Goal: Navigation & Orientation: Find specific page/section

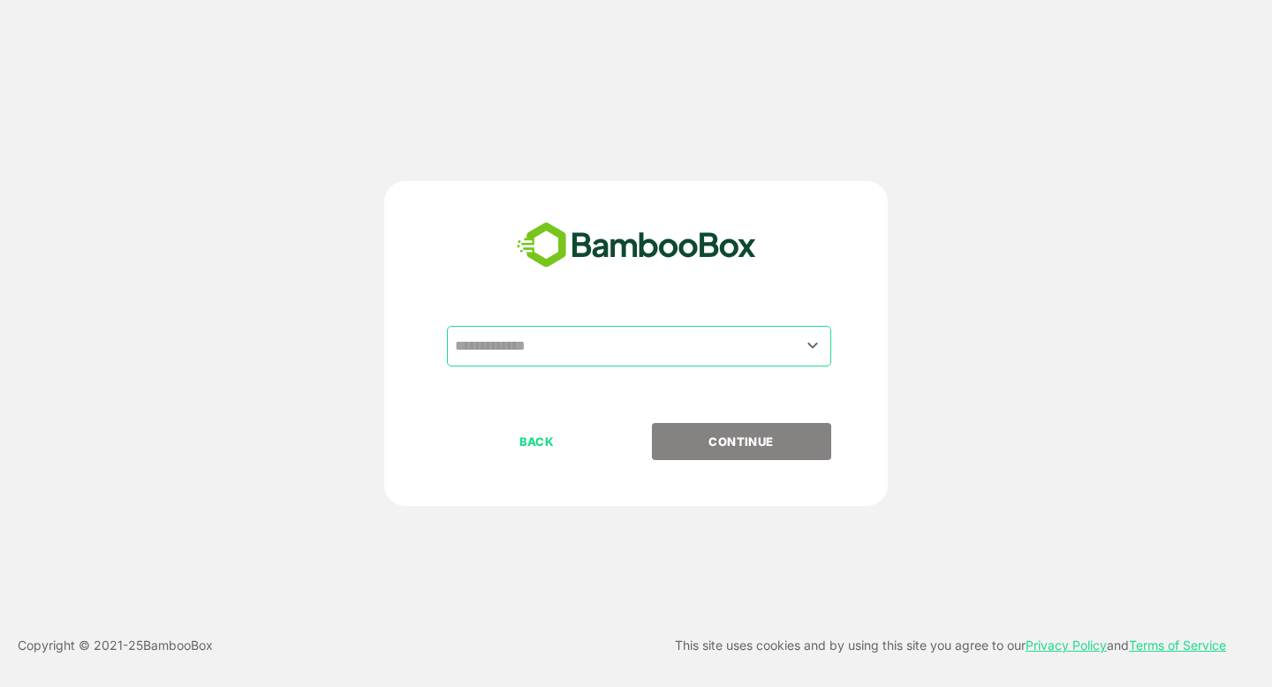
click at [542, 352] on input "text" at bounding box center [639, 346] width 377 height 34
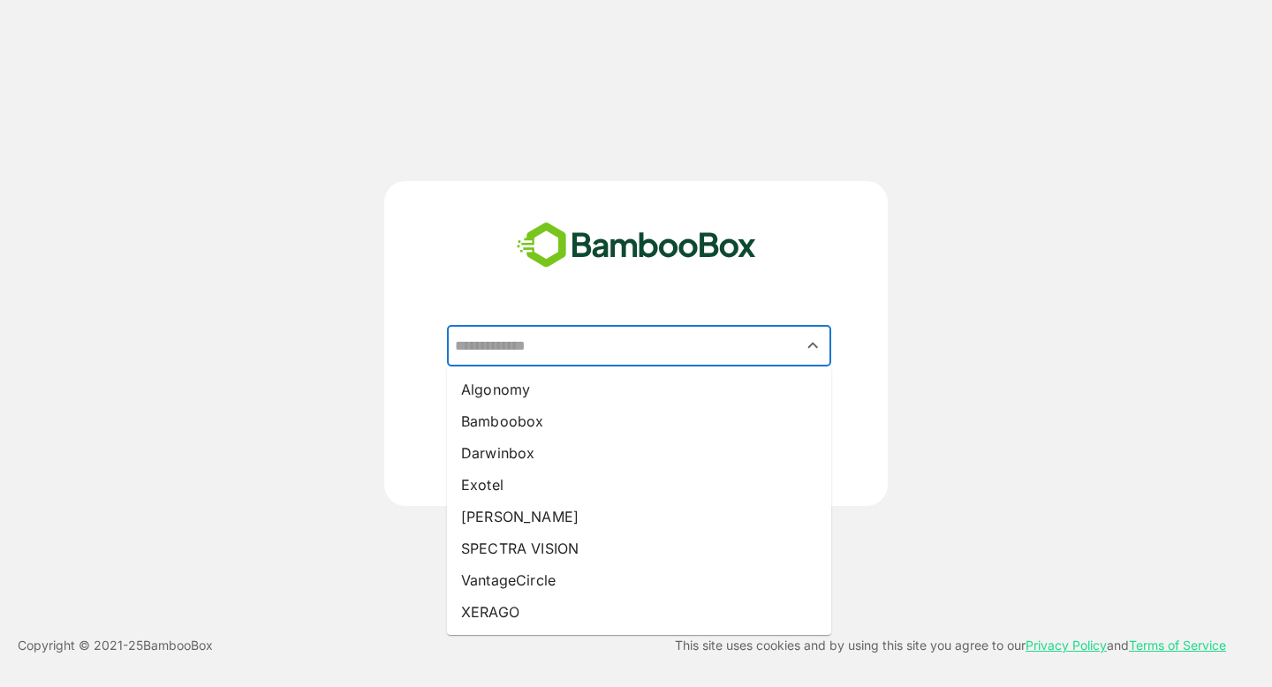
click at [571, 369] on ul "Algonomy Bamboobox Darwinbox Exotel Pando SPECTRA VISION VantageCircle XERAGO" at bounding box center [639, 501] width 384 height 269
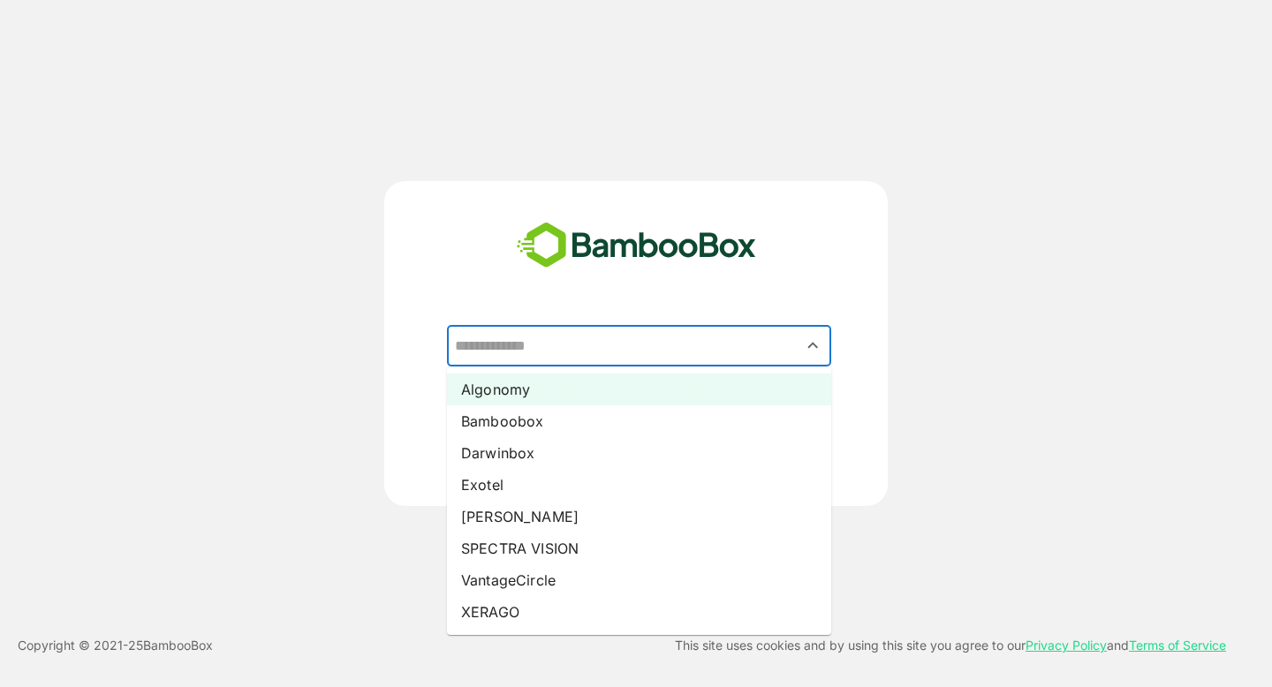
click at [590, 387] on li "Algonomy" at bounding box center [639, 390] width 384 height 32
type input "********"
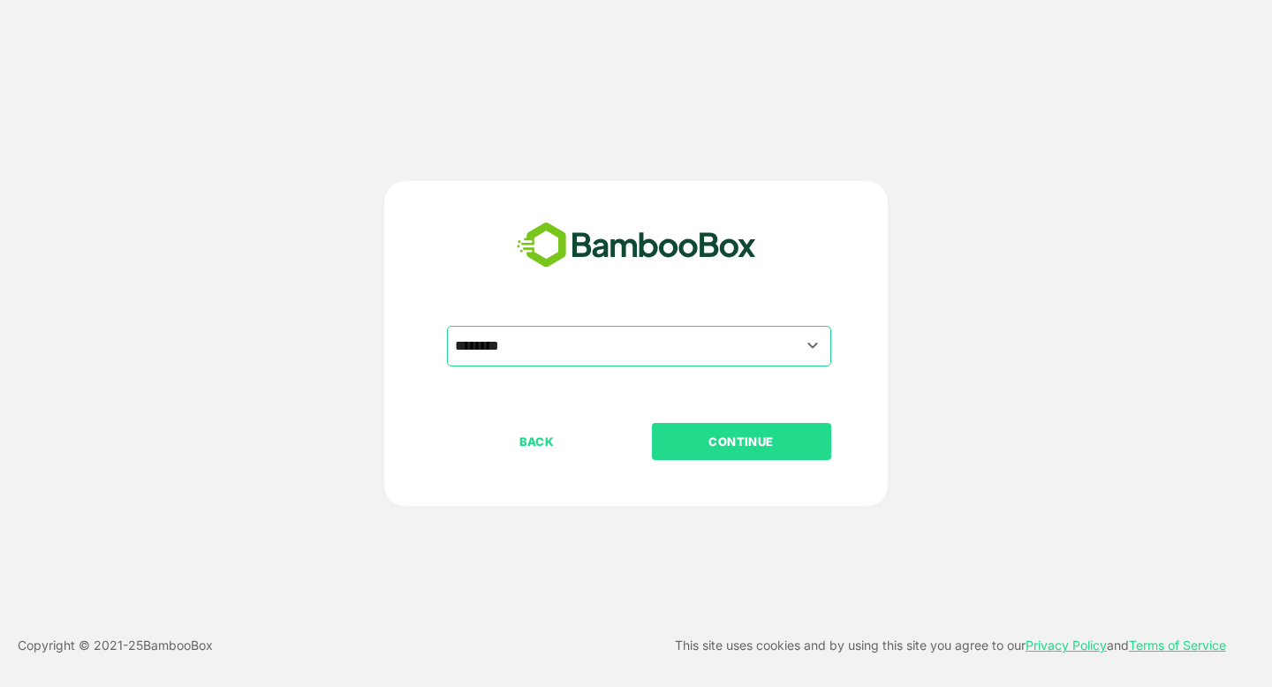
click at [729, 453] on button "CONTINUE" at bounding box center [741, 441] width 179 height 37
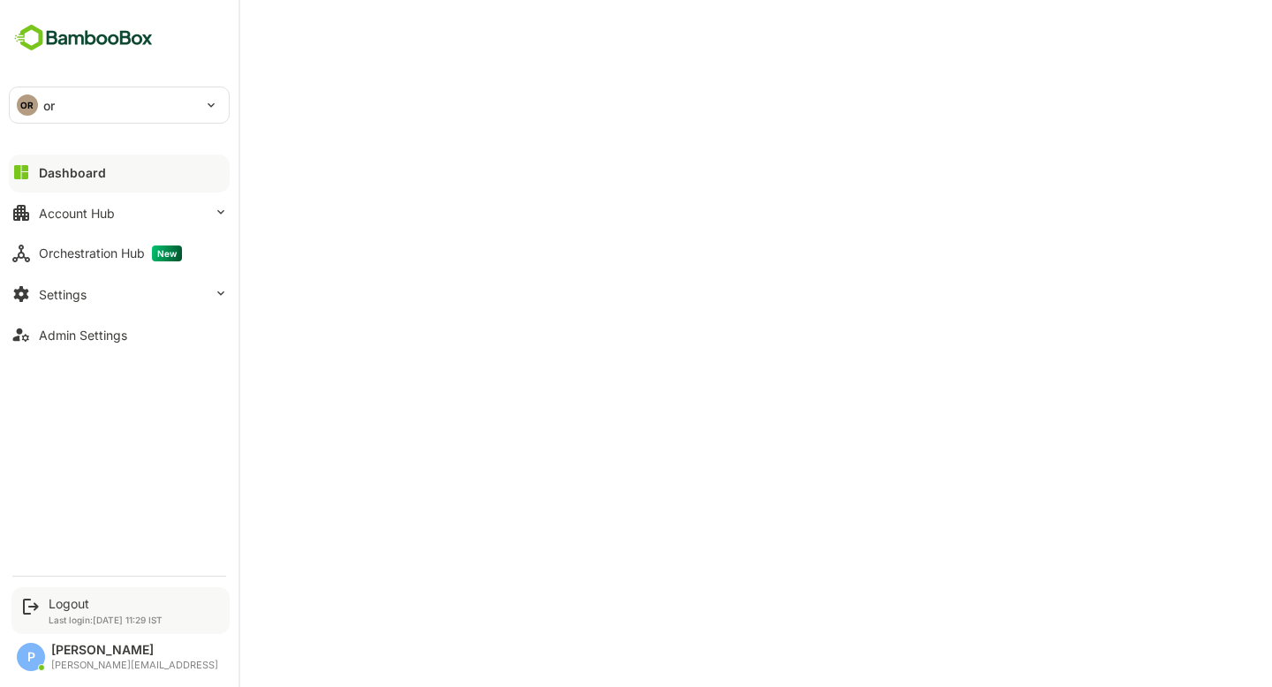
click at [72, 615] on p "Last login: Sep 2 11:29 IST" at bounding box center [106, 620] width 114 height 11
click at [53, 607] on div "Logout" at bounding box center [106, 603] width 114 height 15
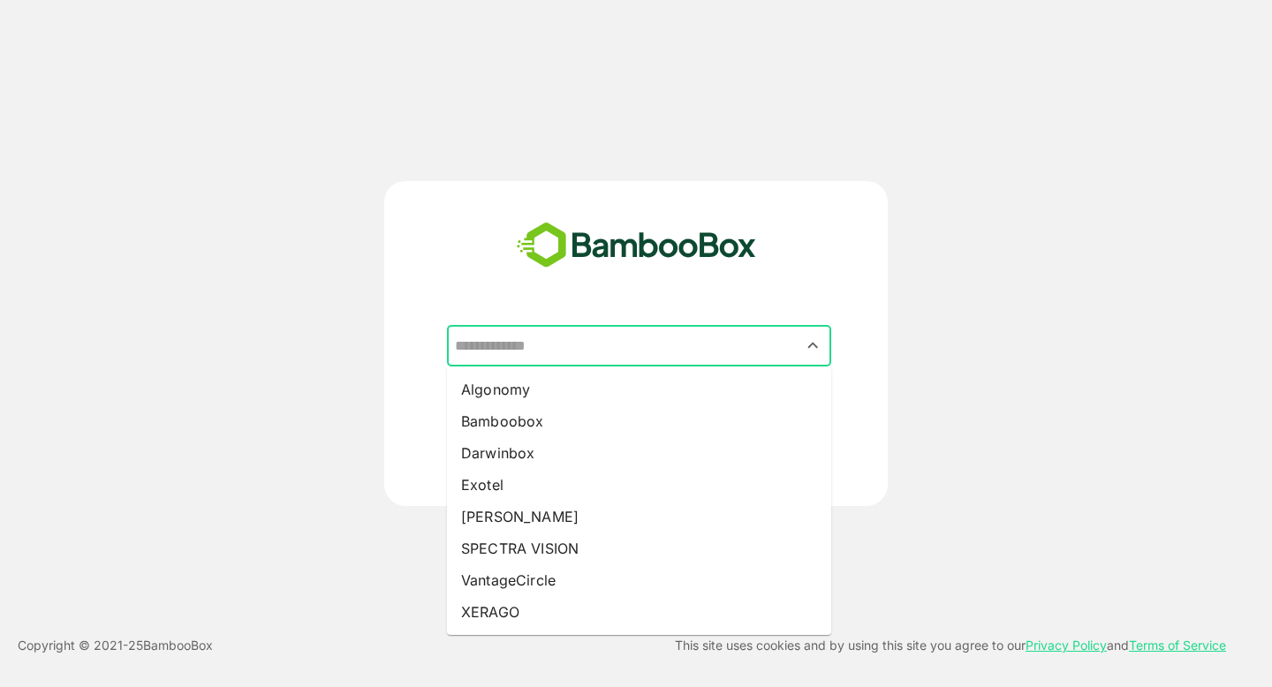
click at [534, 348] on input "text" at bounding box center [639, 346] width 377 height 34
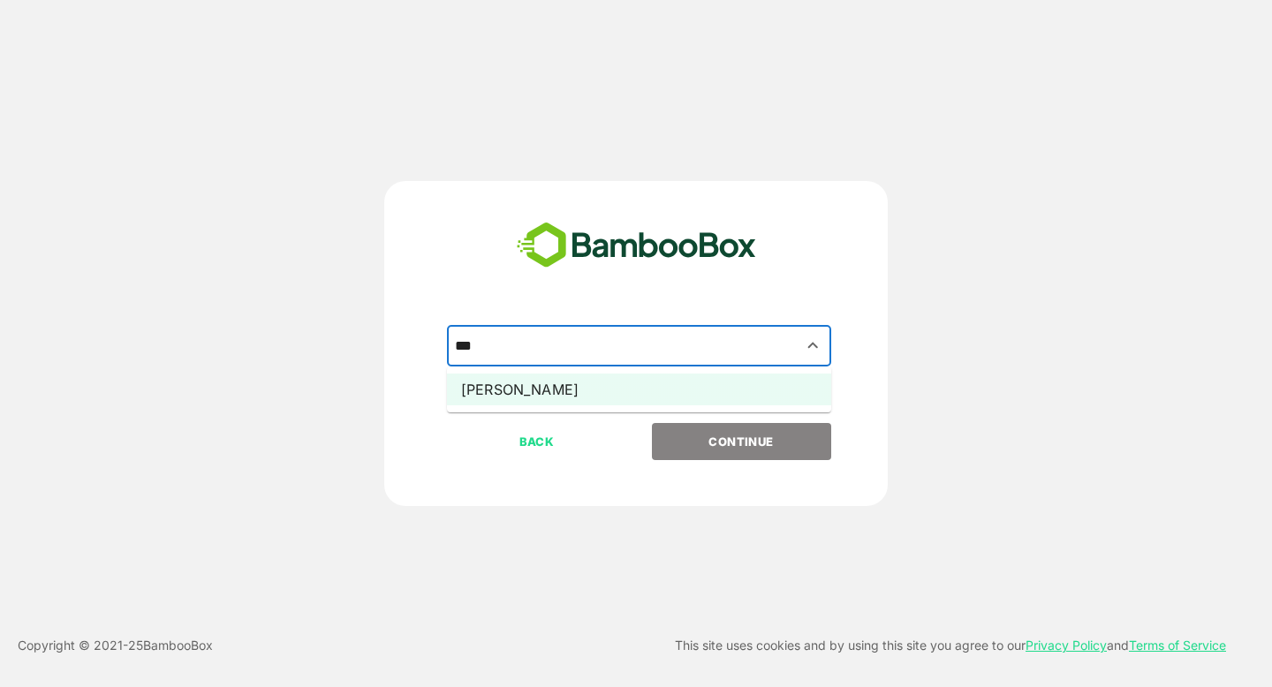
click at [519, 389] on li "[PERSON_NAME]" at bounding box center [639, 390] width 384 height 32
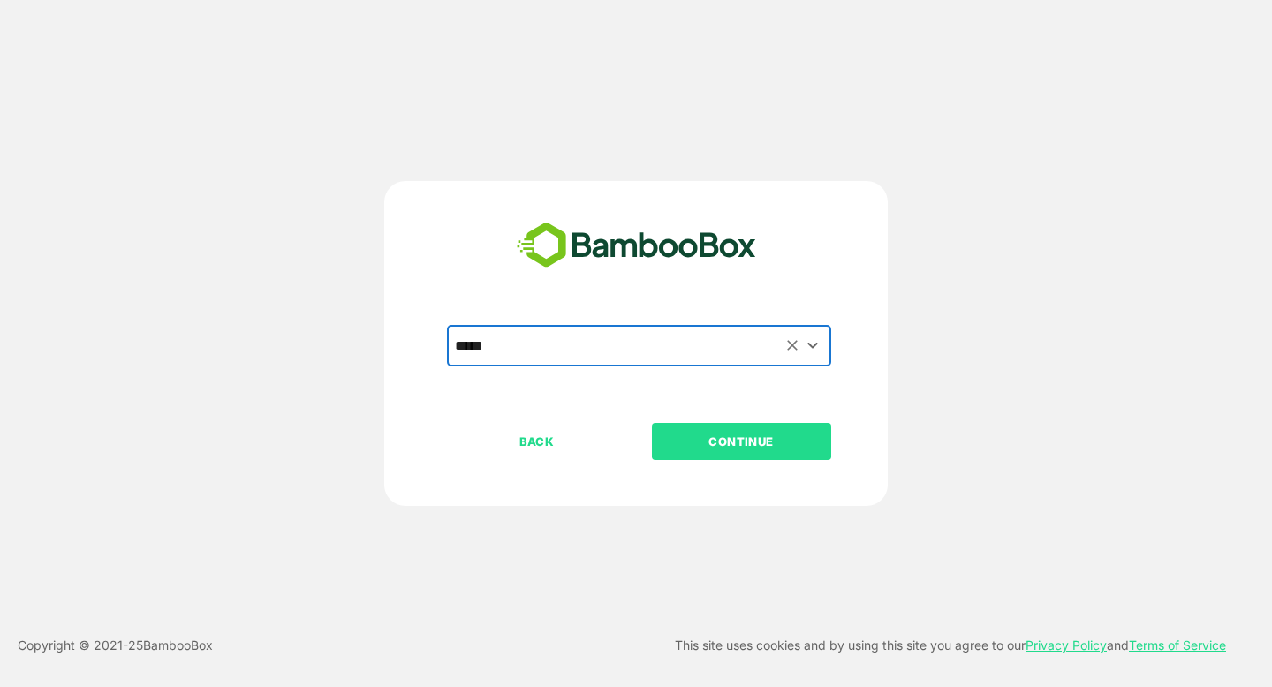
type input "*****"
click at [741, 450] on p "CONTINUE" at bounding box center [741, 441] width 177 height 19
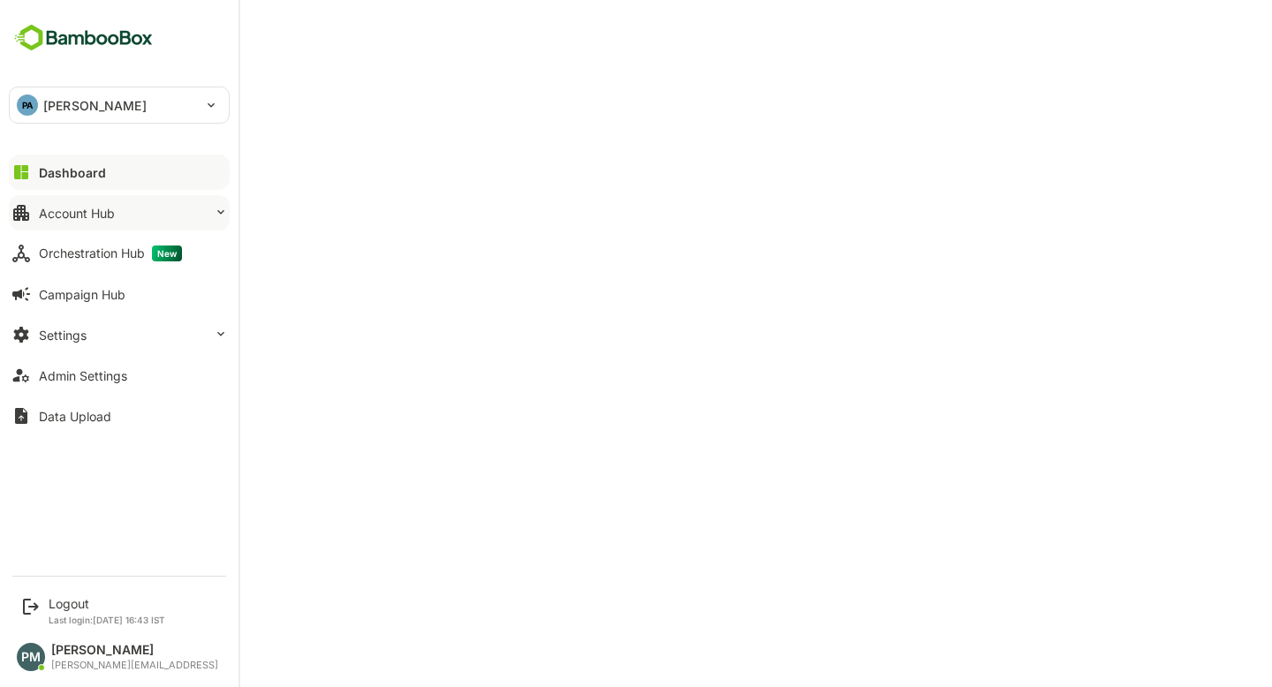
click at [133, 215] on button "Account Hub" at bounding box center [119, 212] width 221 height 35
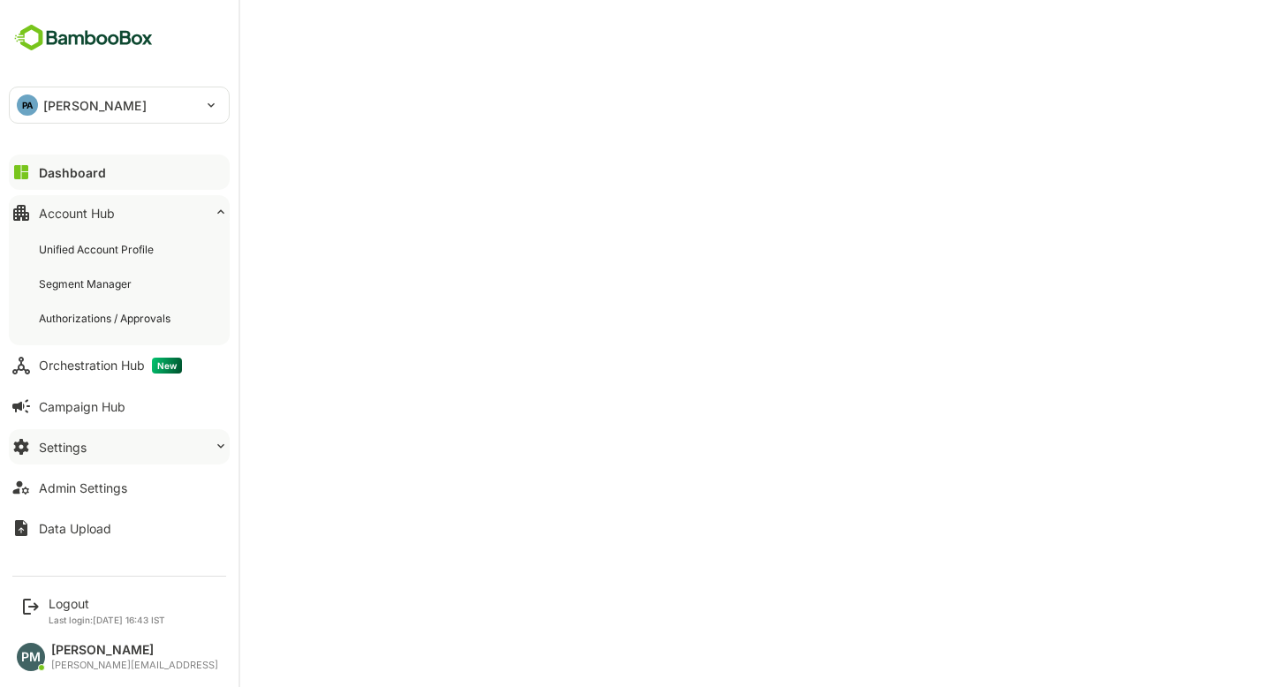
click at [137, 446] on button "Settings" at bounding box center [119, 446] width 221 height 35
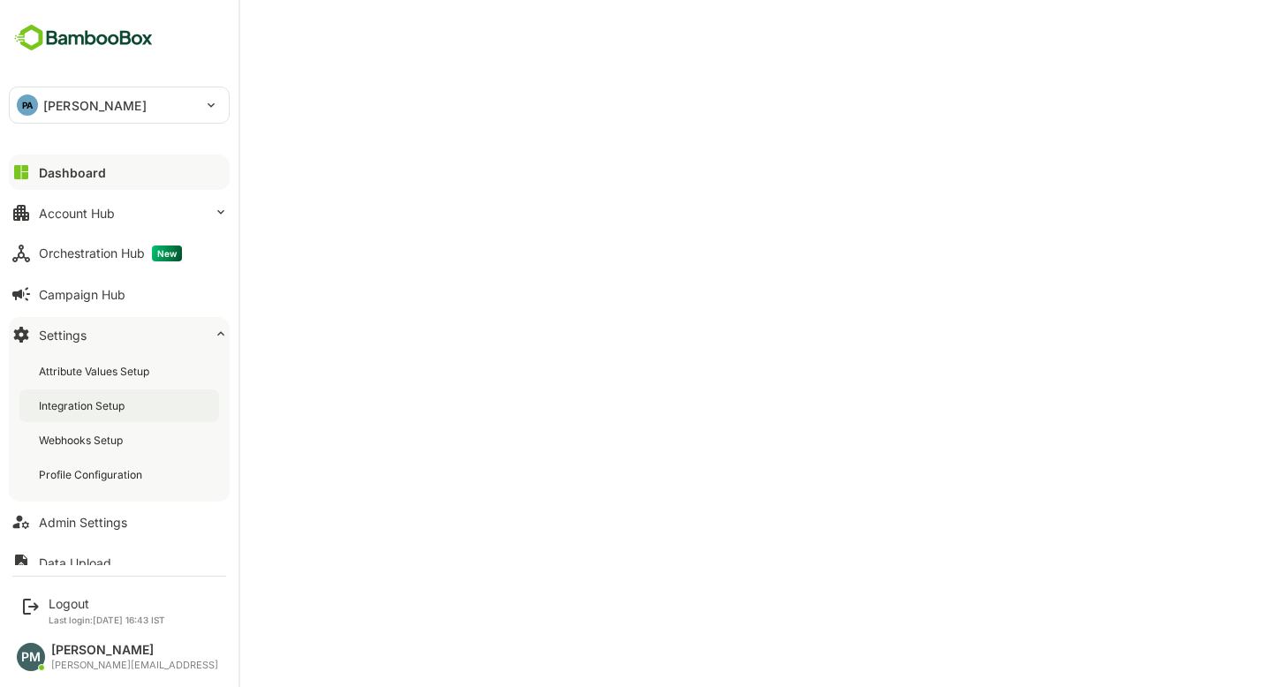
click at [121, 404] on div "Integration Setup" at bounding box center [83, 405] width 89 height 15
click at [114, 169] on button "Dashboard" at bounding box center [119, 172] width 221 height 35
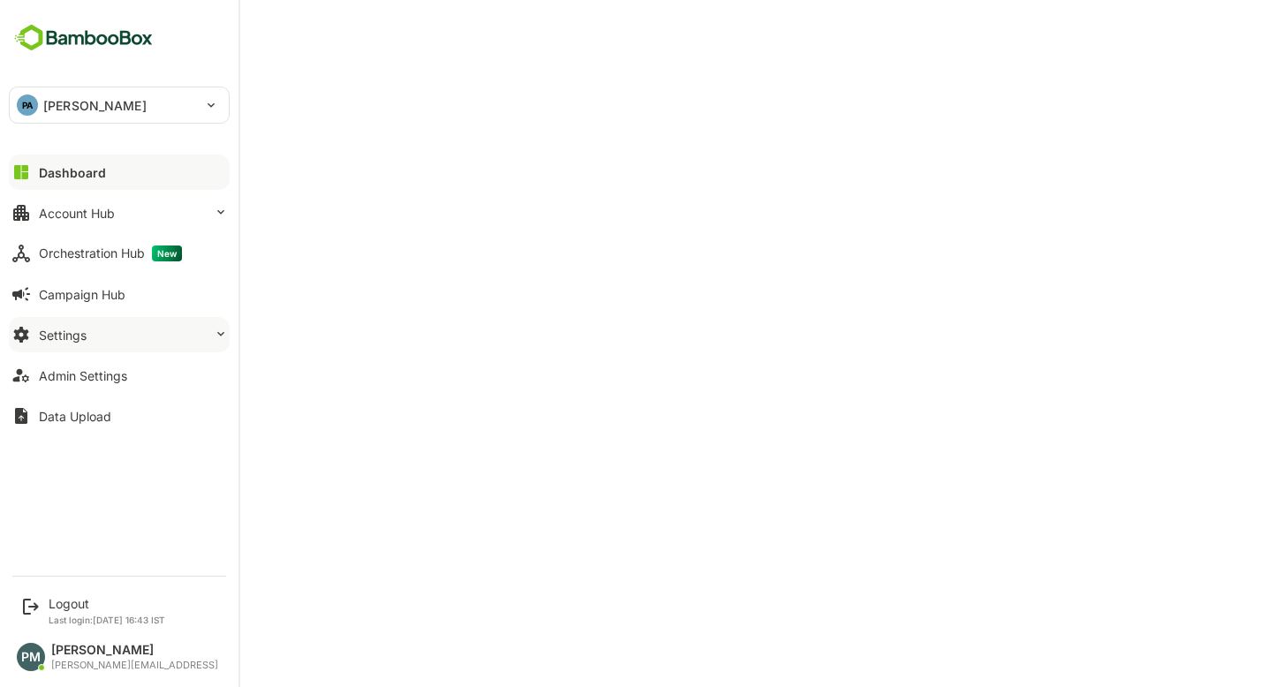
click at [131, 331] on button "Settings" at bounding box center [119, 334] width 221 height 35
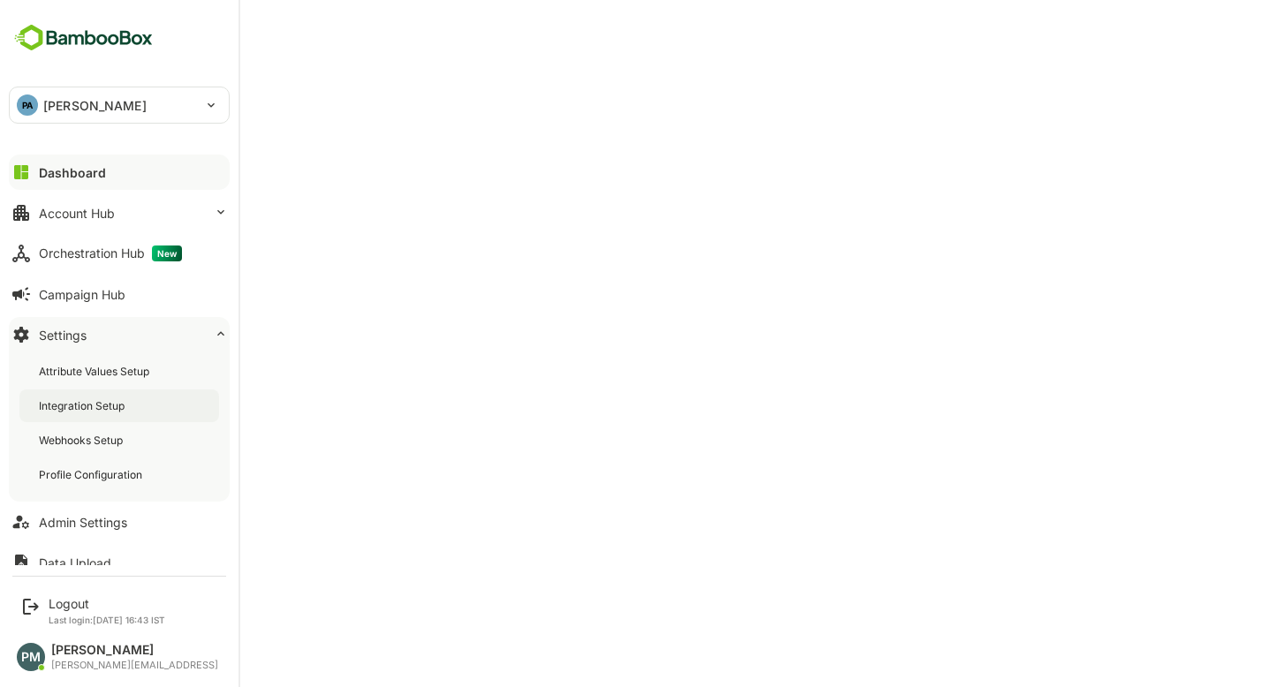
click at [120, 409] on div "Integration Setup" at bounding box center [83, 405] width 89 height 15
click at [72, 165] on div "Dashboard" at bounding box center [71, 172] width 64 height 15
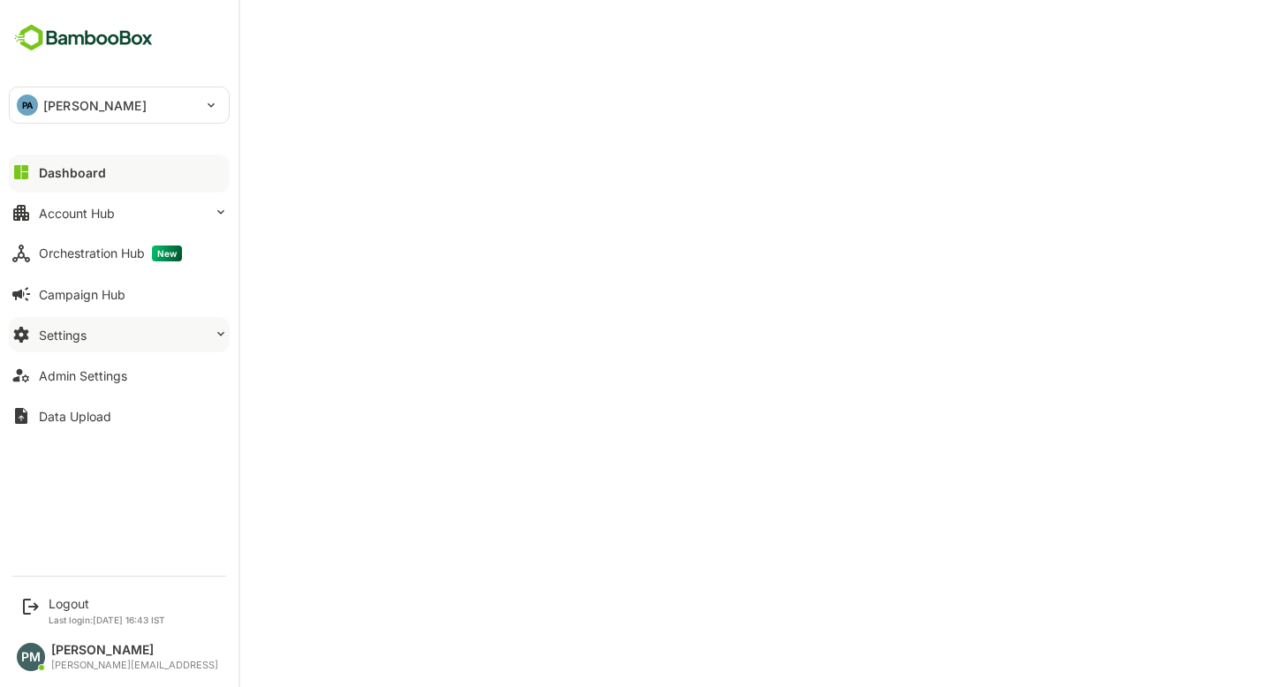
click at [160, 323] on button "Settings" at bounding box center [119, 334] width 221 height 35
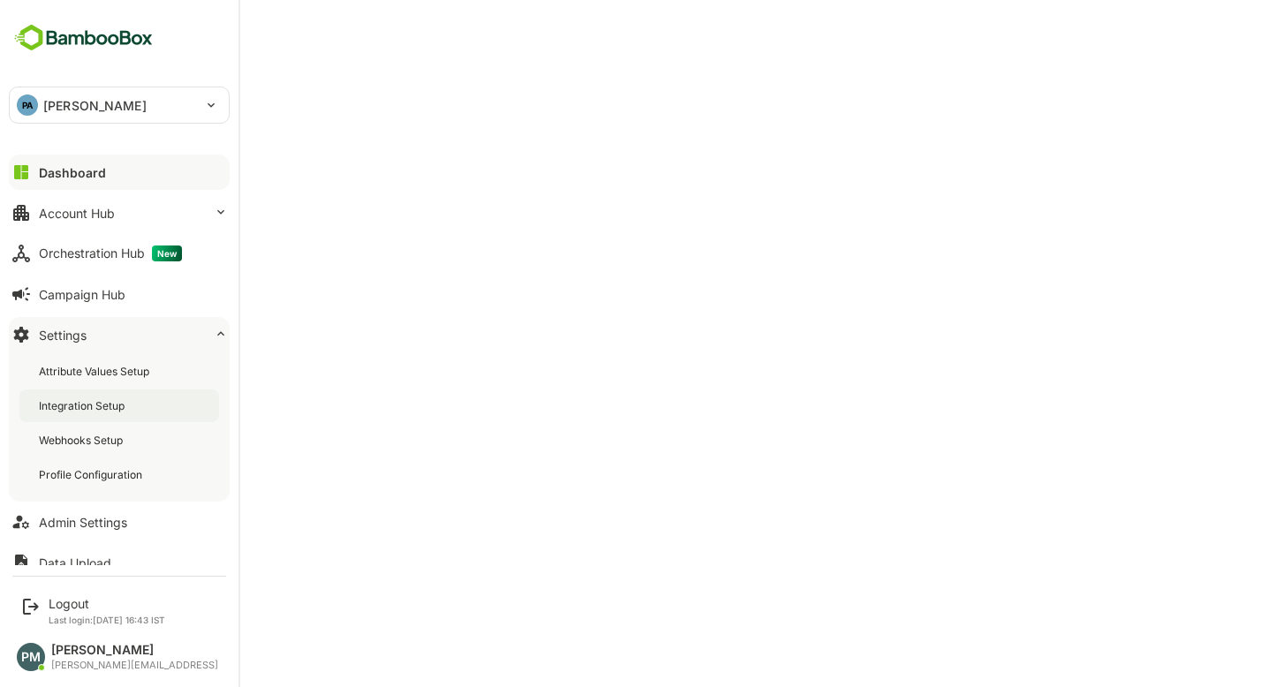
click at [160, 409] on div "Integration Setup" at bounding box center [119, 406] width 200 height 33
click at [82, 178] on div "Dashboard" at bounding box center [71, 172] width 64 height 15
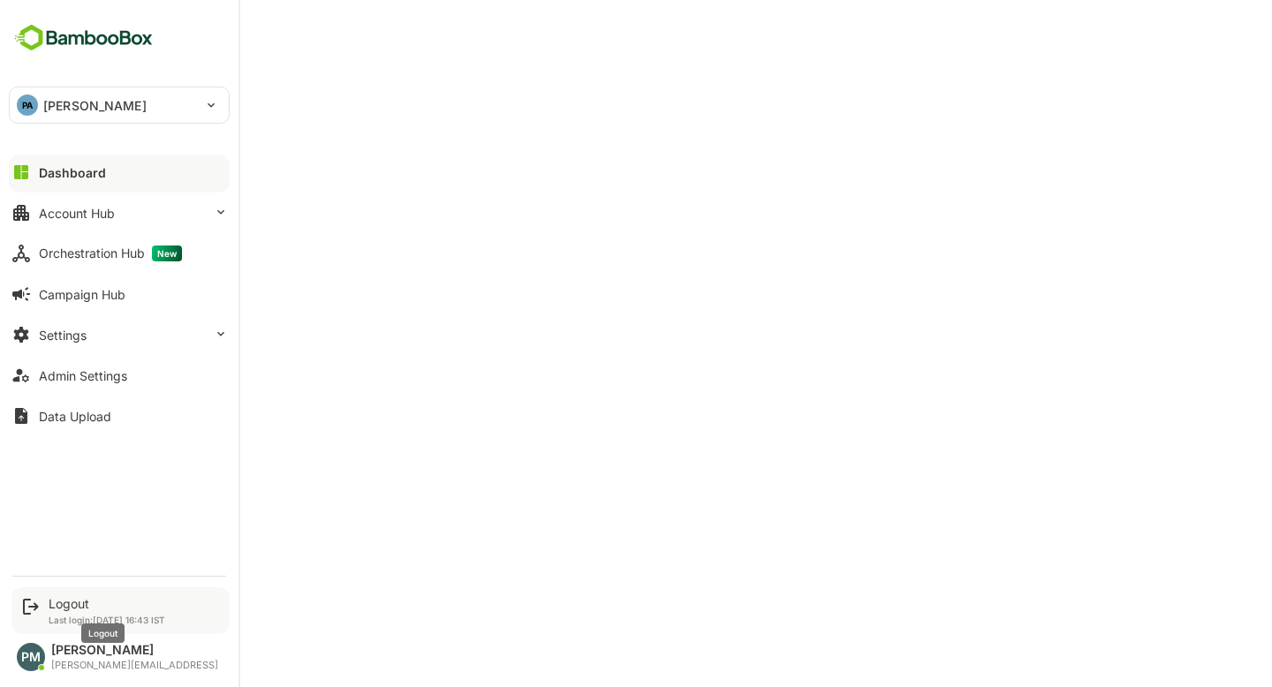
click at [57, 602] on div "Logout" at bounding box center [107, 603] width 117 height 15
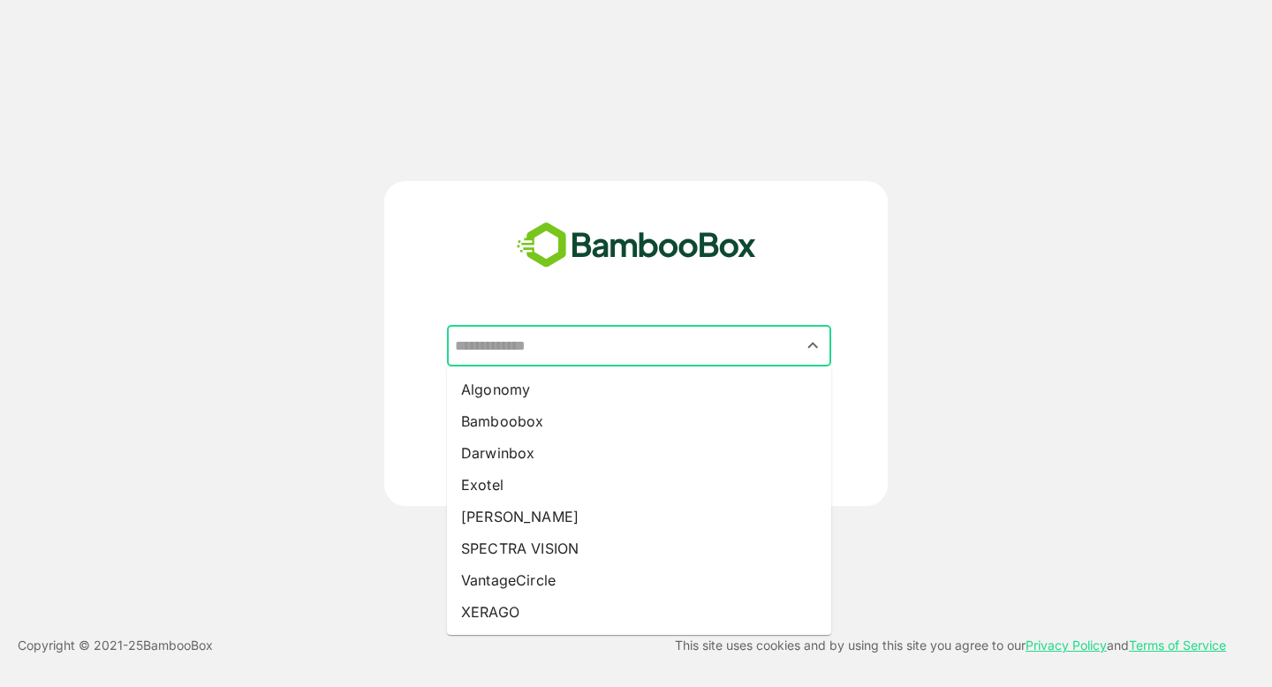
click at [543, 333] on input "text" at bounding box center [639, 346] width 377 height 34
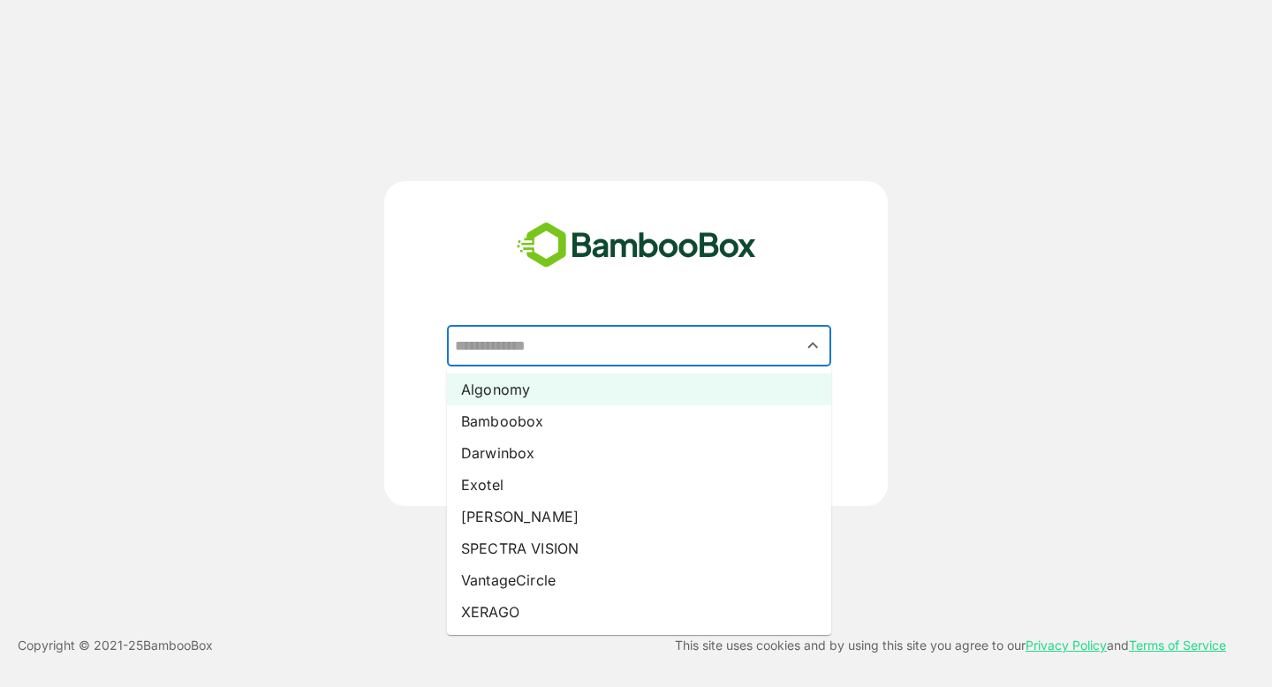
click at [504, 386] on li "Algonomy" at bounding box center [639, 390] width 384 height 32
type input "********"
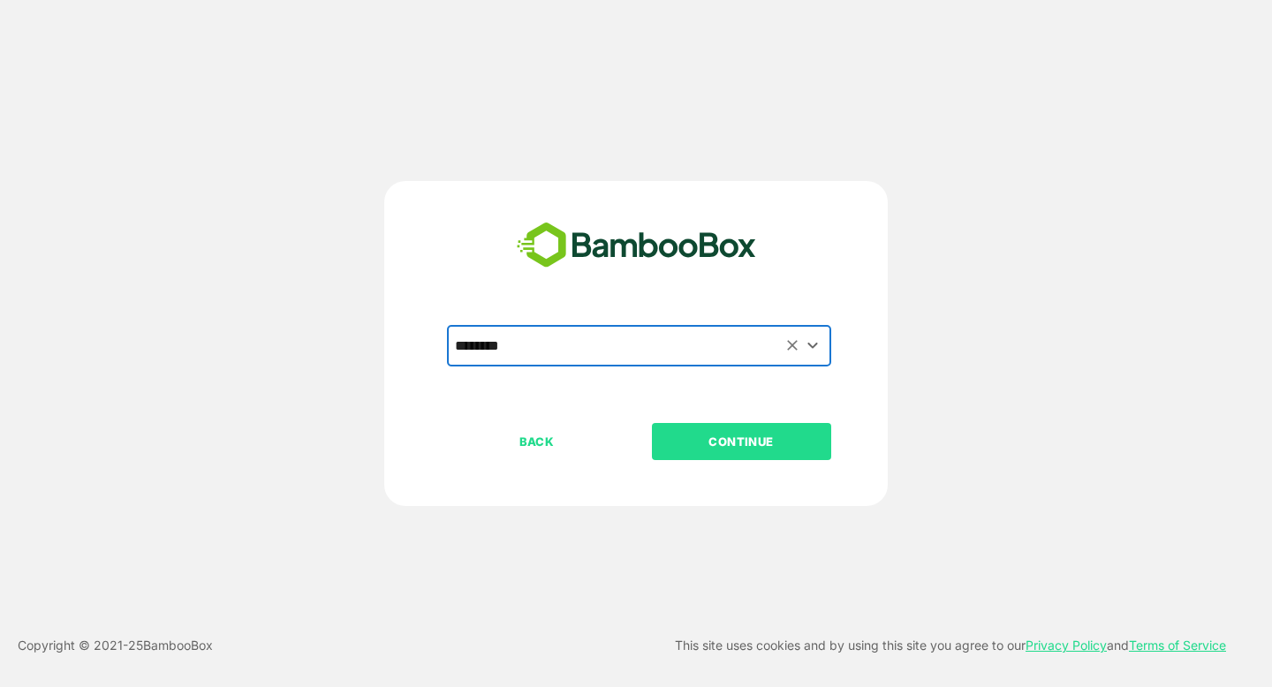
click at [694, 433] on p "CONTINUE" at bounding box center [741, 441] width 177 height 19
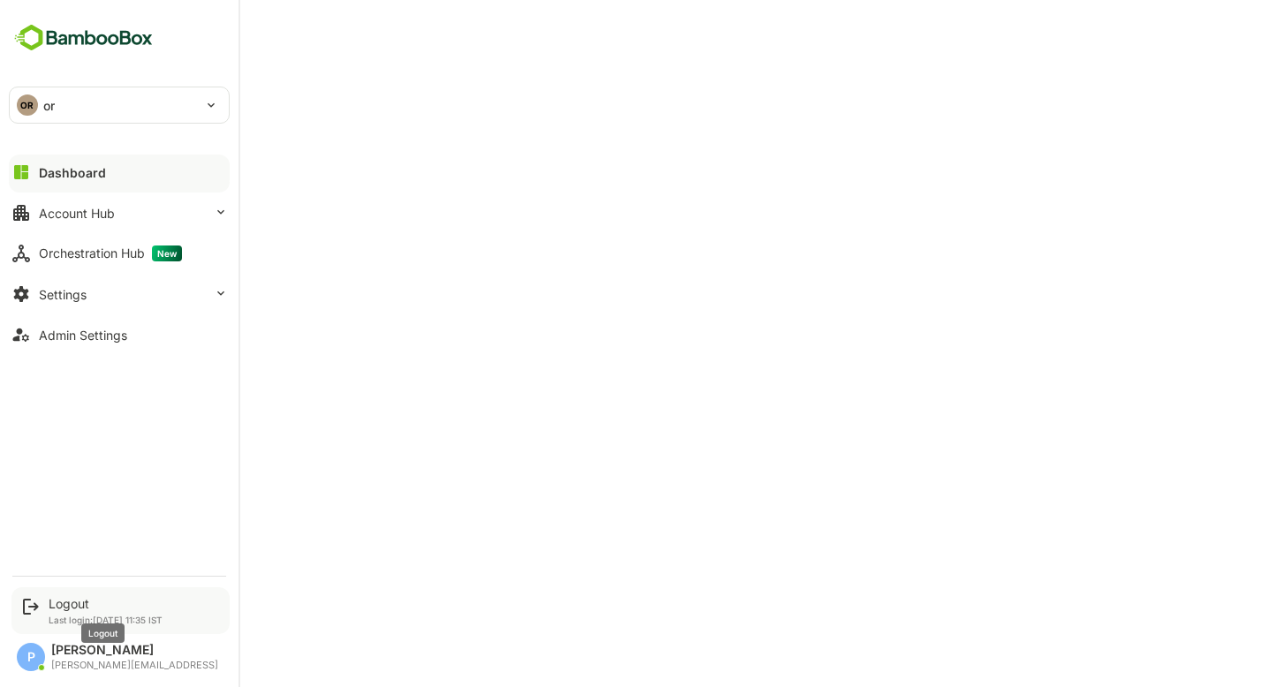
click at [115, 597] on div "Logout" at bounding box center [106, 603] width 114 height 15
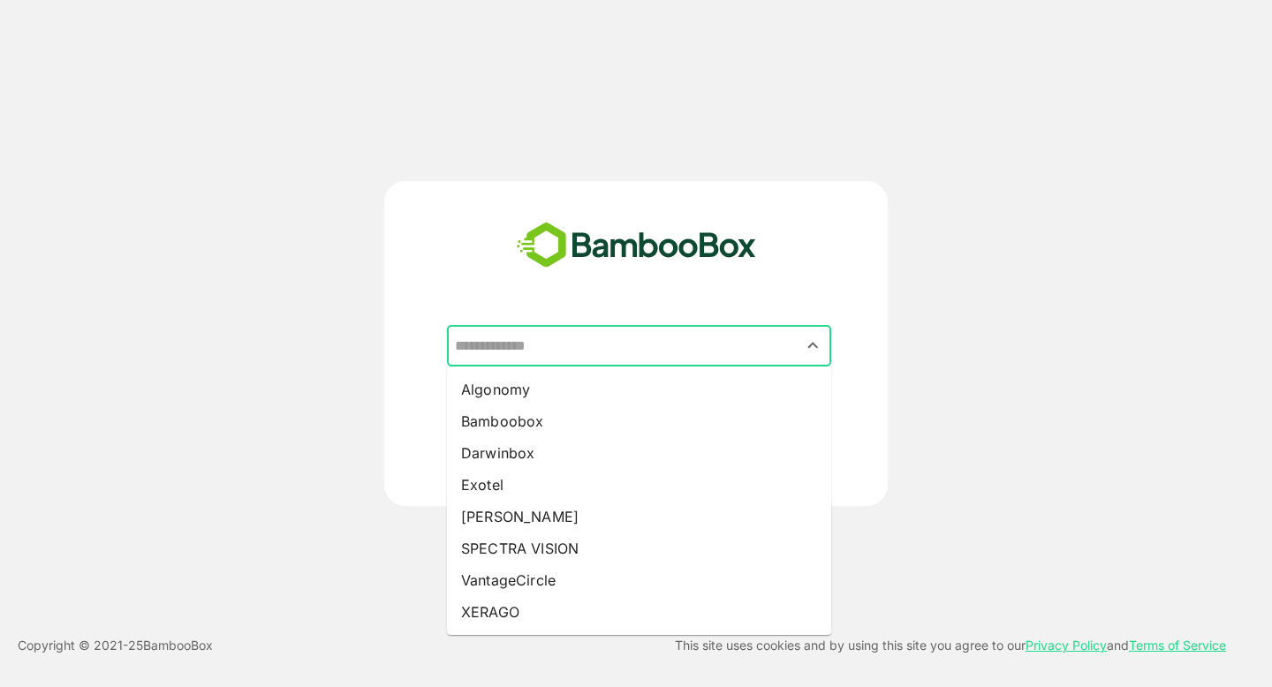
click at [549, 347] on input "text" at bounding box center [639, 346] width 377 height 34
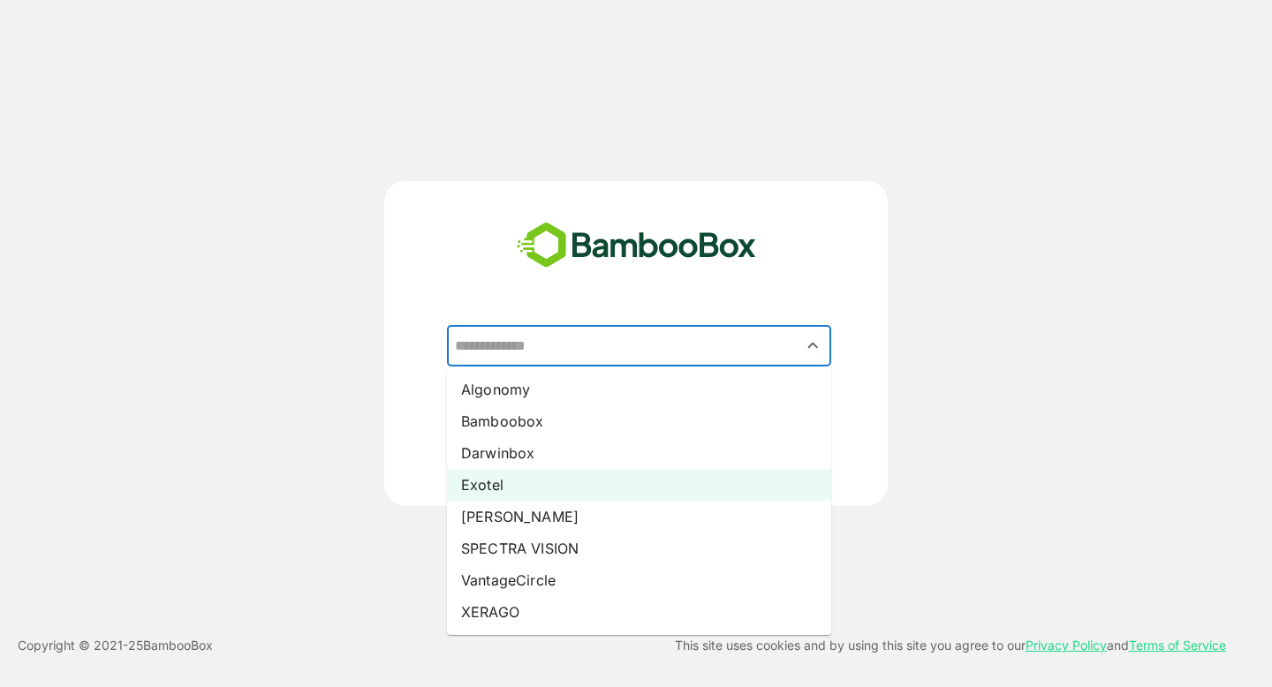
click at [545, 486] on li "Exotel" at bounding box center [639, 485] width 384 height 32
type input "******"
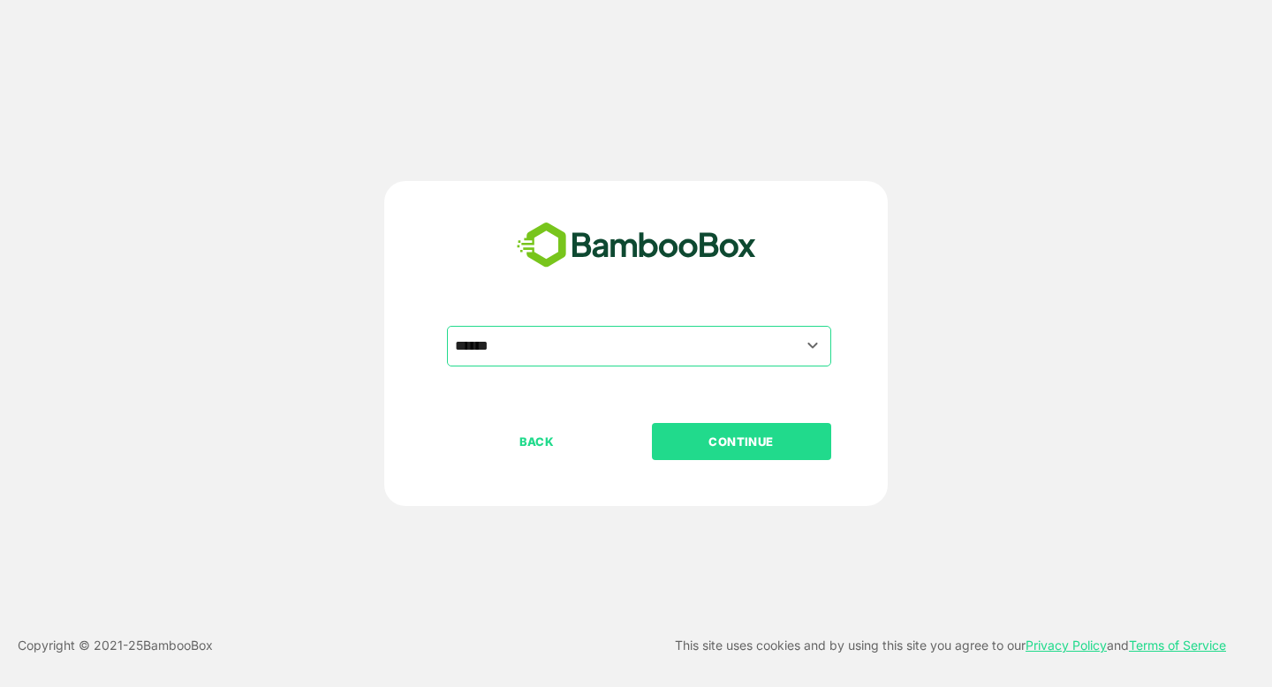
click at [746, 447] on p "CONTINUE" at bounding box center [741, 441] width 177 height 19
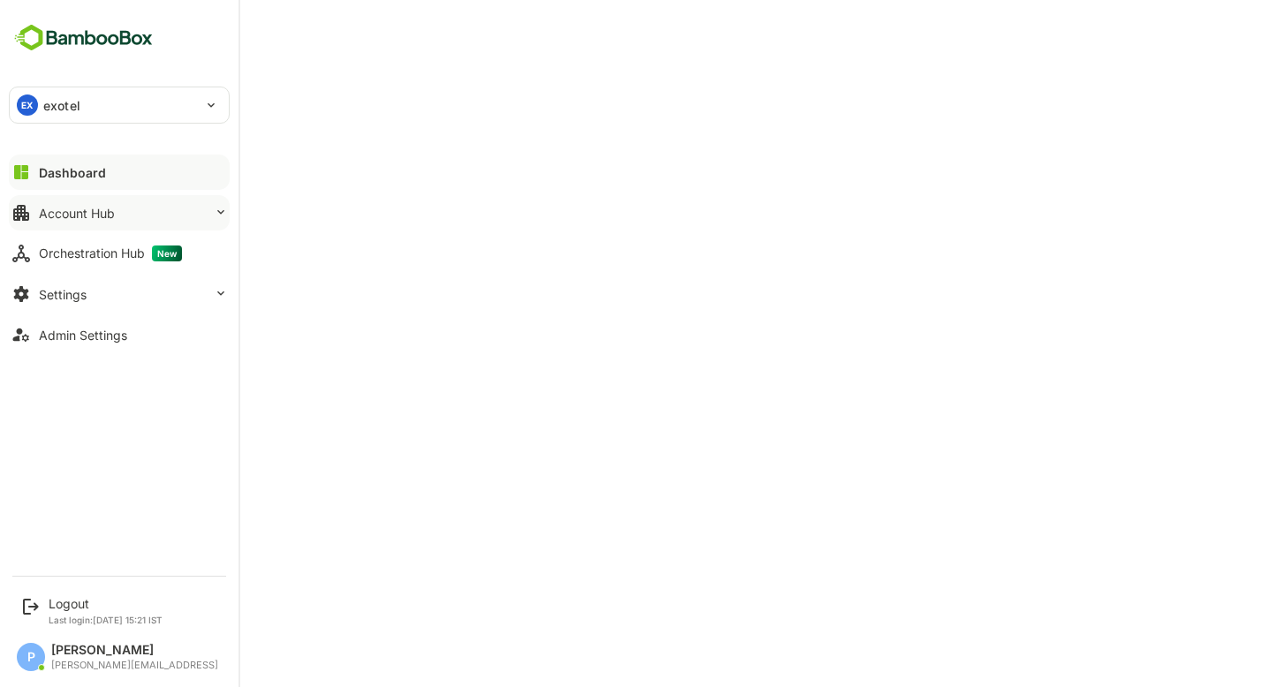
click at [152, 221] on button "Account Hub" at bounding box center [119, 212] width 221 height 35
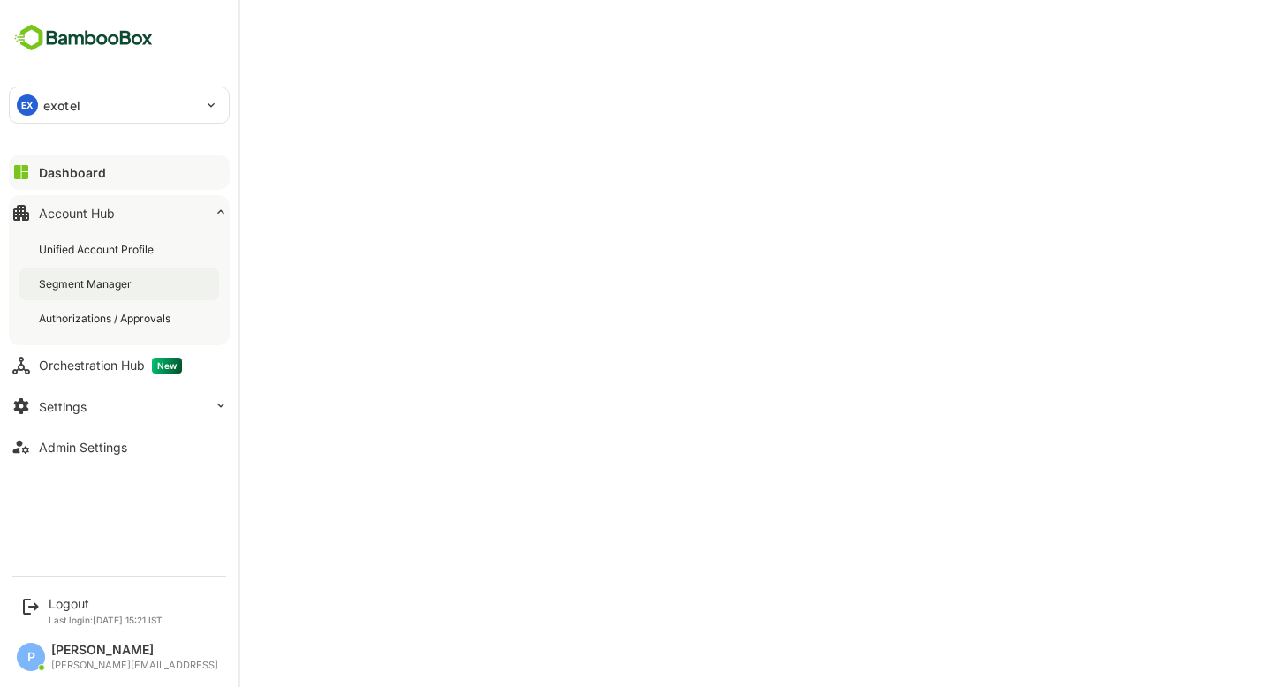
click at [157, 284] on div "Segment Manager" at bounding box center [119, 284] width 200 height 33
click at [95, 248] on div "Unified Account Profile" at bounding box center [98, 249] width 118 height 15
click at [98, 284] on div "Segment Manager" at bounding box center [87, 283] width 96 height 15
click at [106, 243] on div "Unified Account Profile" at bounding box center [98, 249] width 118 height 15
click at [103, 167] on button "Dashboard" at bounding box center [119, 172] width 221 height 35
